Goal: Information Seeking & Learning: Learn about a topic

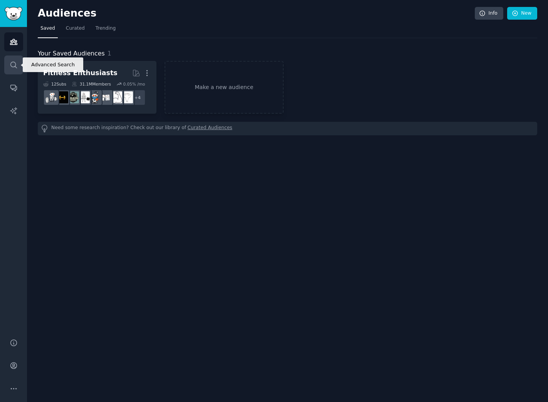
click at [11, 64] on icon "Sidebar" at bounding box center [14, 65] width 8 height 8
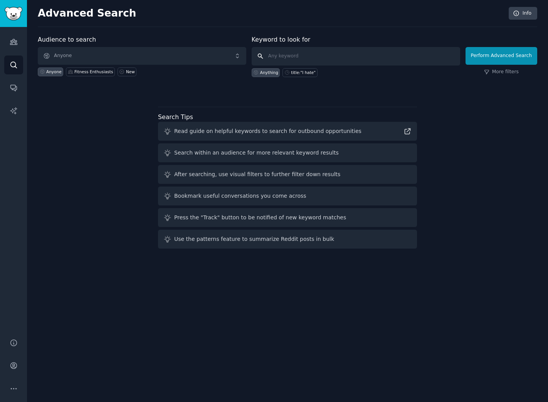
click at [281, 56] on input "text" at bounding box center [356, 56] width 209 height 19
type input "firebase"
click at [503, 56] on button "Perform Advanced Search" at bounding box center [502, 56] width 72 height 18
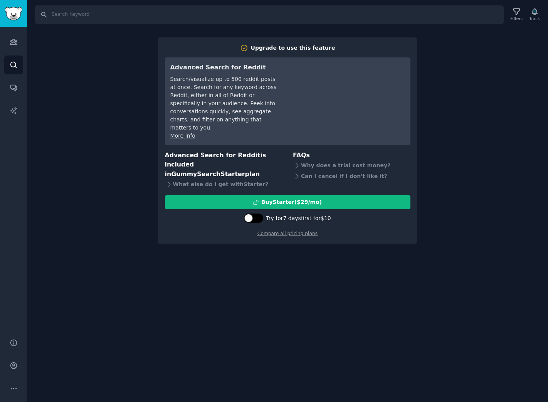
click at [249, 214] on div at bounding box center [248, 218] width 8 height 8
checkbox input "true"
click at [283, 198] on div "Try Starter for $10" at bounding box center [291, 202] width 51 height 8
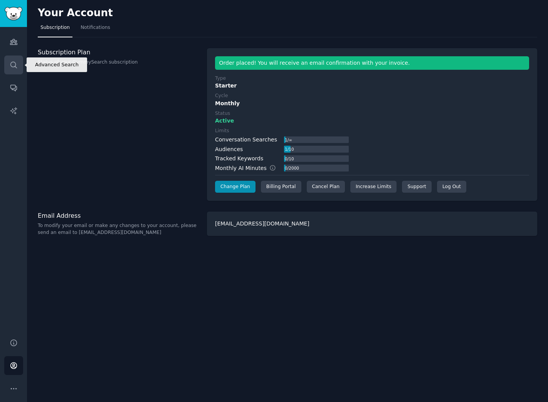
click at [15, 67] on icon "Sidebar" at bounding box center [14, 65] width 8 height 8
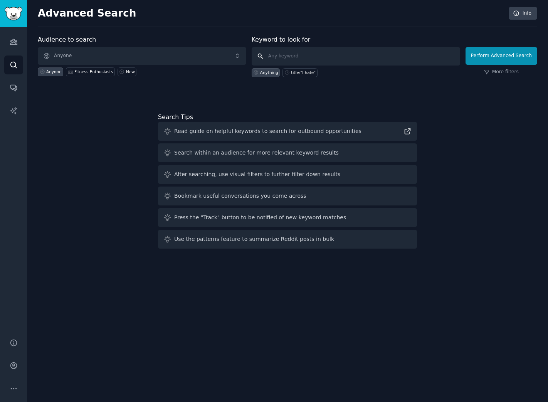
click at [319, 61] on input "text" at bounding box center [356, 56] width 209 height 19
type input "firebase"
click at [503, 56] on button "Perform Advanced Search" at bounding box center [502, 56] width 72 height 18
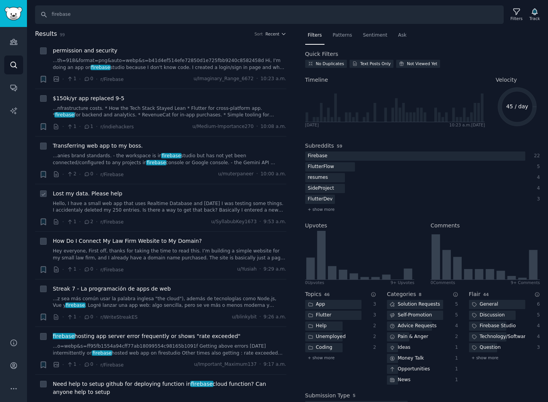
scroll to position [1, 0]
click at [130, 13] on input "firebase" at bounding box center [269, 14] width 469 height 19
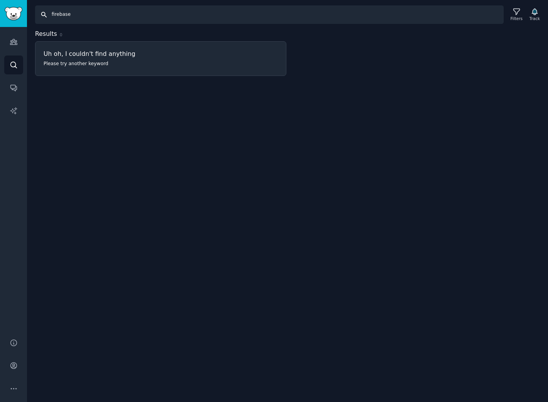
type input "firebase"
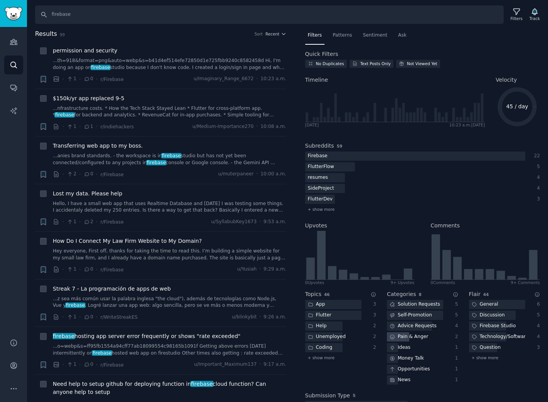
click at [402, 337] on div "Pain & Anger" at bounding box center [409, 337] width 44 height 10
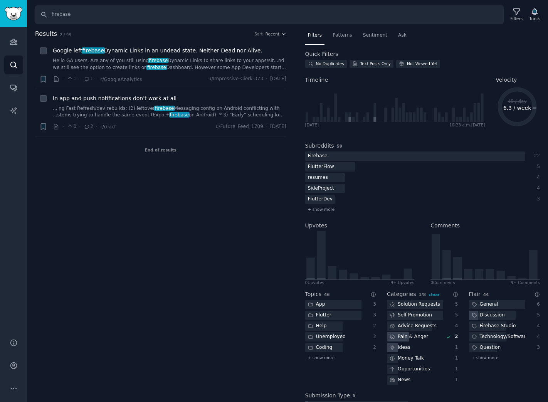
click at [401, 349] on div "Ideas" at bounding box center [400, 348] width 26 height 10
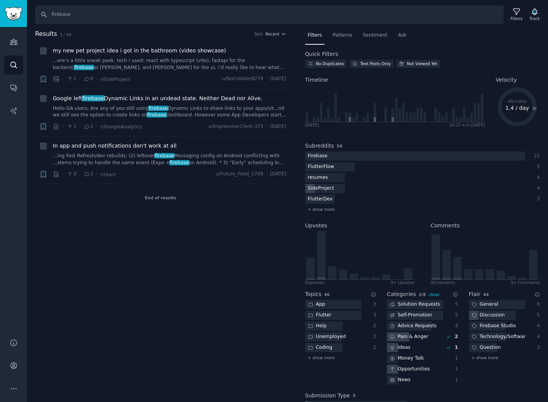
click at [415, 370] on div "Opportunities" at bounding box center [410, 370] width 46 height 10
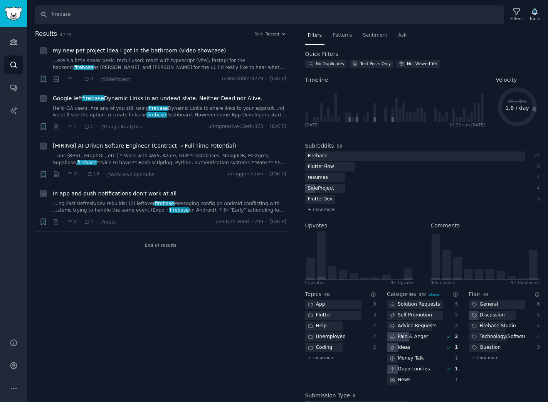
click at [44, 195] on icon at bounding box center [43, 194] width 5 height 5
checkbox input "true"
click at [95, 12] on input "firebase" at bounding box center [269, 14] width 469 height 19
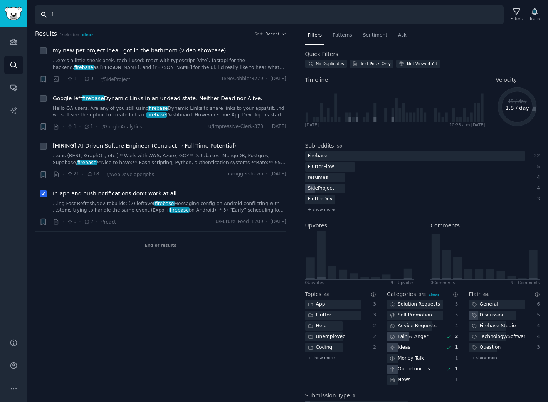
type input "f"
type input "react native"
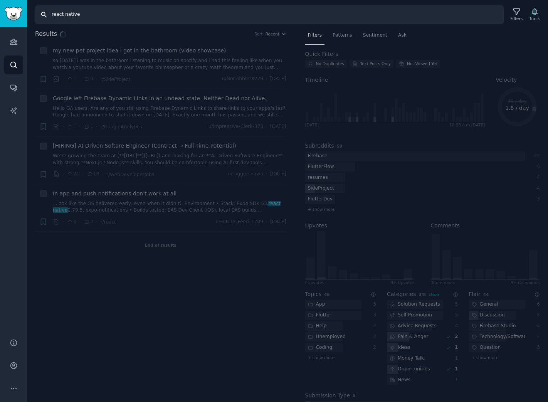
checkbox input "false"
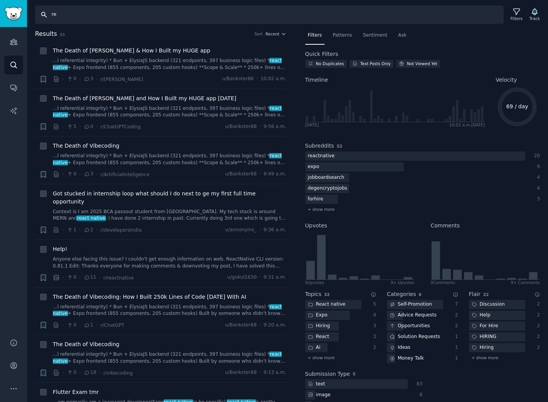
type input "r"
type input "angular"
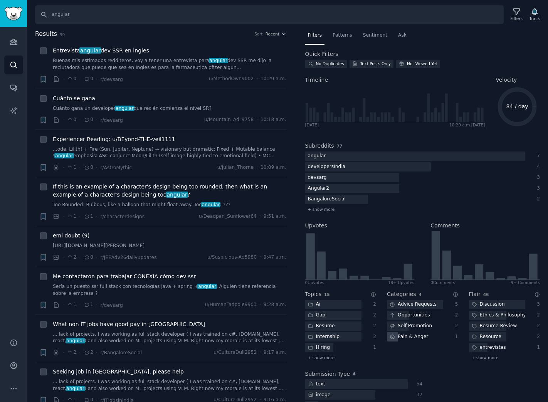
click at [419, 336] on div "Pain & Anger" at bounding box center [409, 337] width 44 height 10
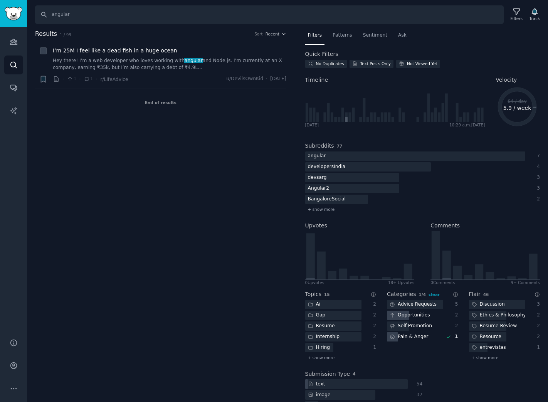
click at [409, 315] on div "Opportunities" at bounding box center [410, 316] width 46 height 10
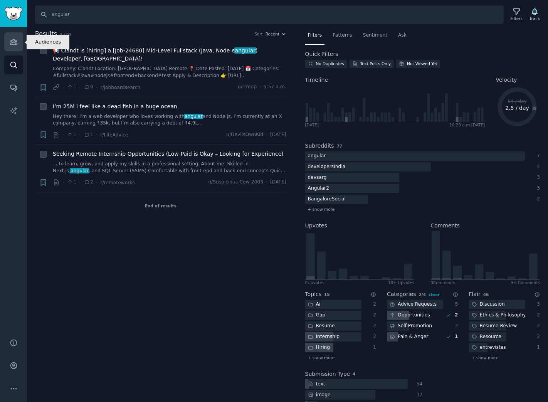
click at [13, 46] on link "Audiences" at bounding box center [13, 41] width 19 height 19
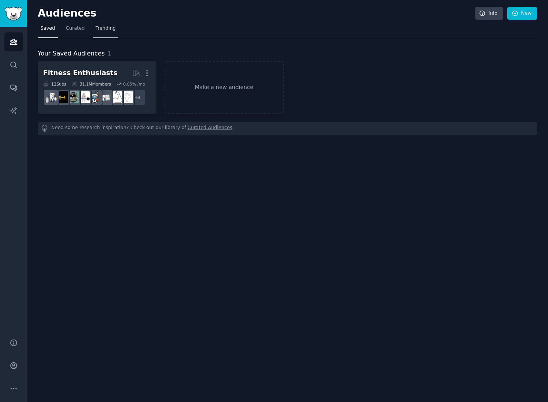
click at [101, 30] on span "Trending" at bounding box center [106, 28] width 20 height 7
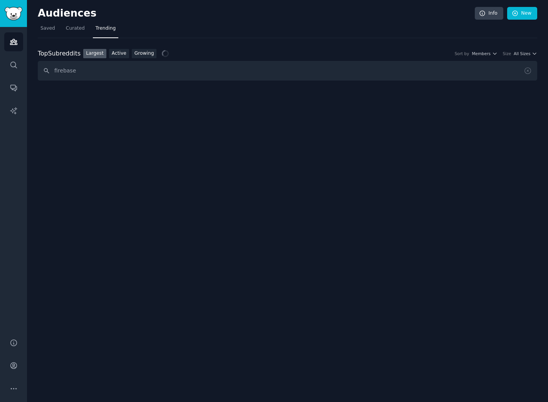
type input "firebase"
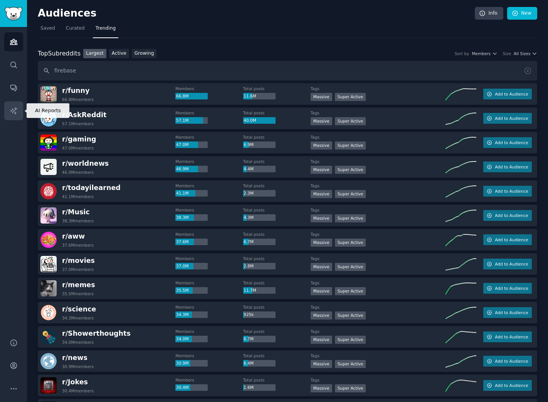
click at [13, 114] on icon "Sidebar" at bounding box center [14, 111] width 8 height 8
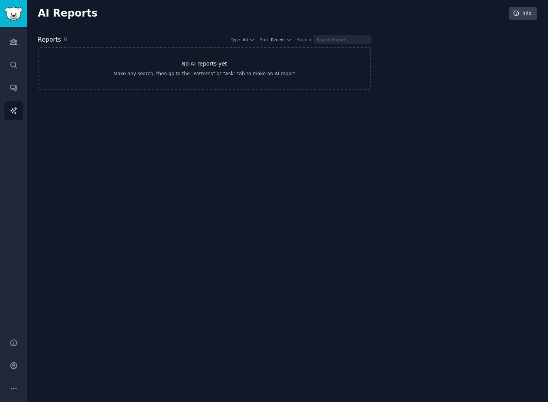
click at [171, 66] on link "No AI reports yet Make any search, then go to the "Patterns" or "Ask" tab to ma…" at bounding box center [204, 68] width 333 height 43
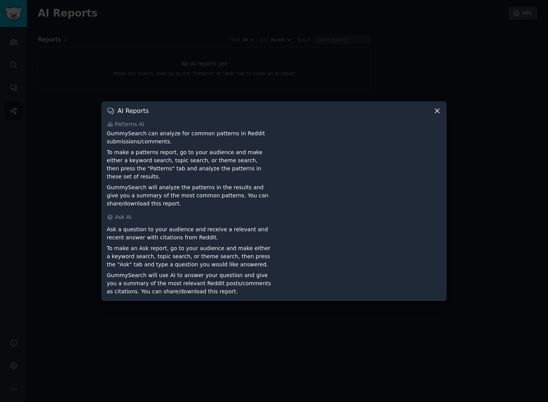
click at [437, 113] on icon at bounding box center [437, 111] width 4 height 4
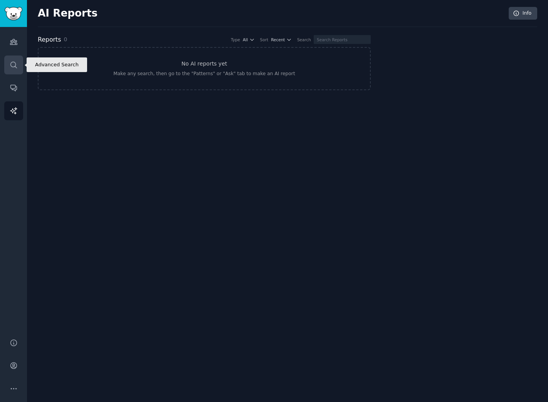
click at [15, 66] on icon "Sidebar" at bounding box center [13, 65] width 6 height 6
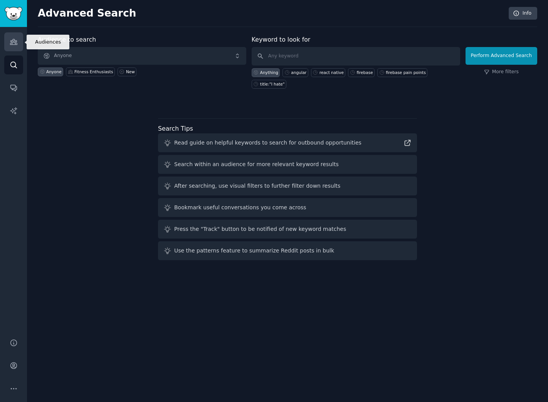
click at [14, 43] on icon "Sidebar" at bounding box center [14, 42] width 8 height 8
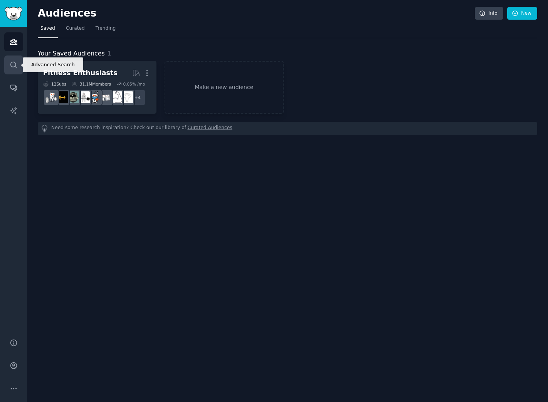
click at [16, 69] on link "Search" at bounding box center [13, 65] width 19 height 19
